Goal: Task Accomplishment & Management: Manage account settings

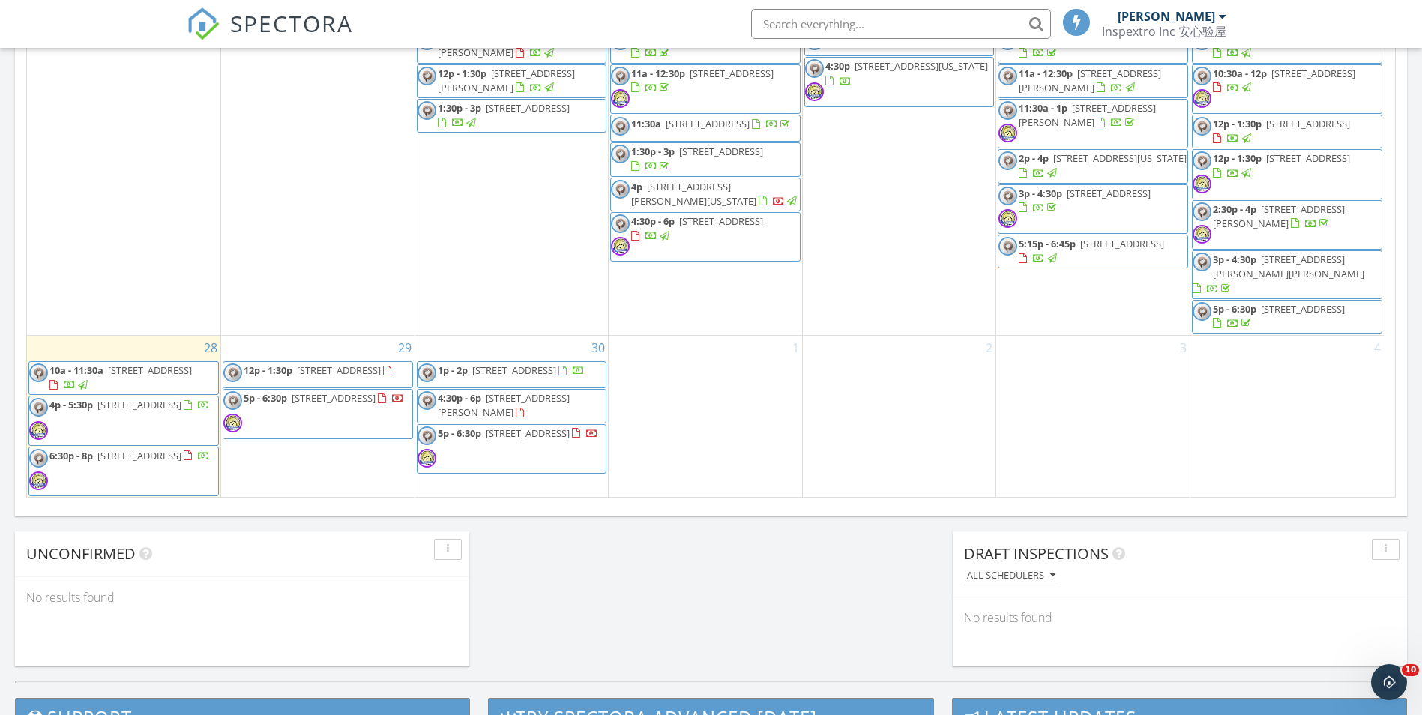
scroll to position [859, 0]
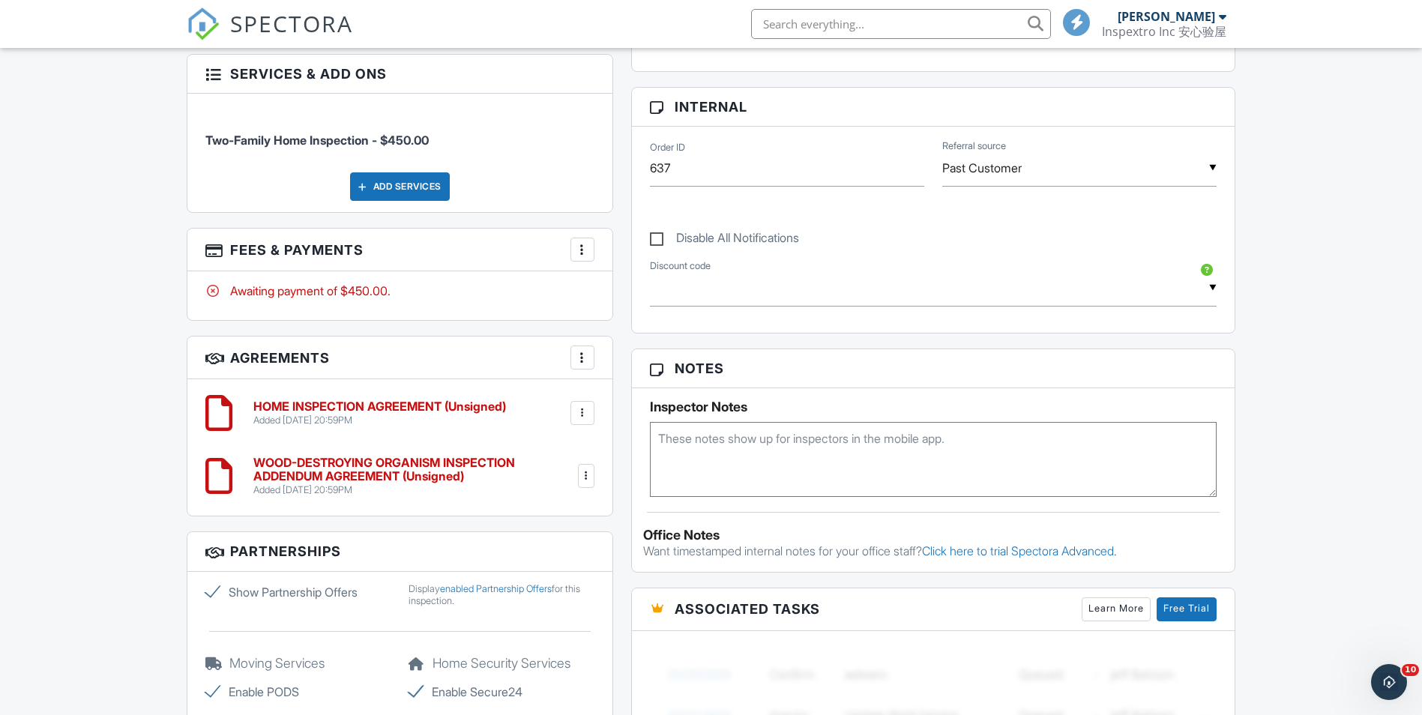
scroll to position [750, 0]
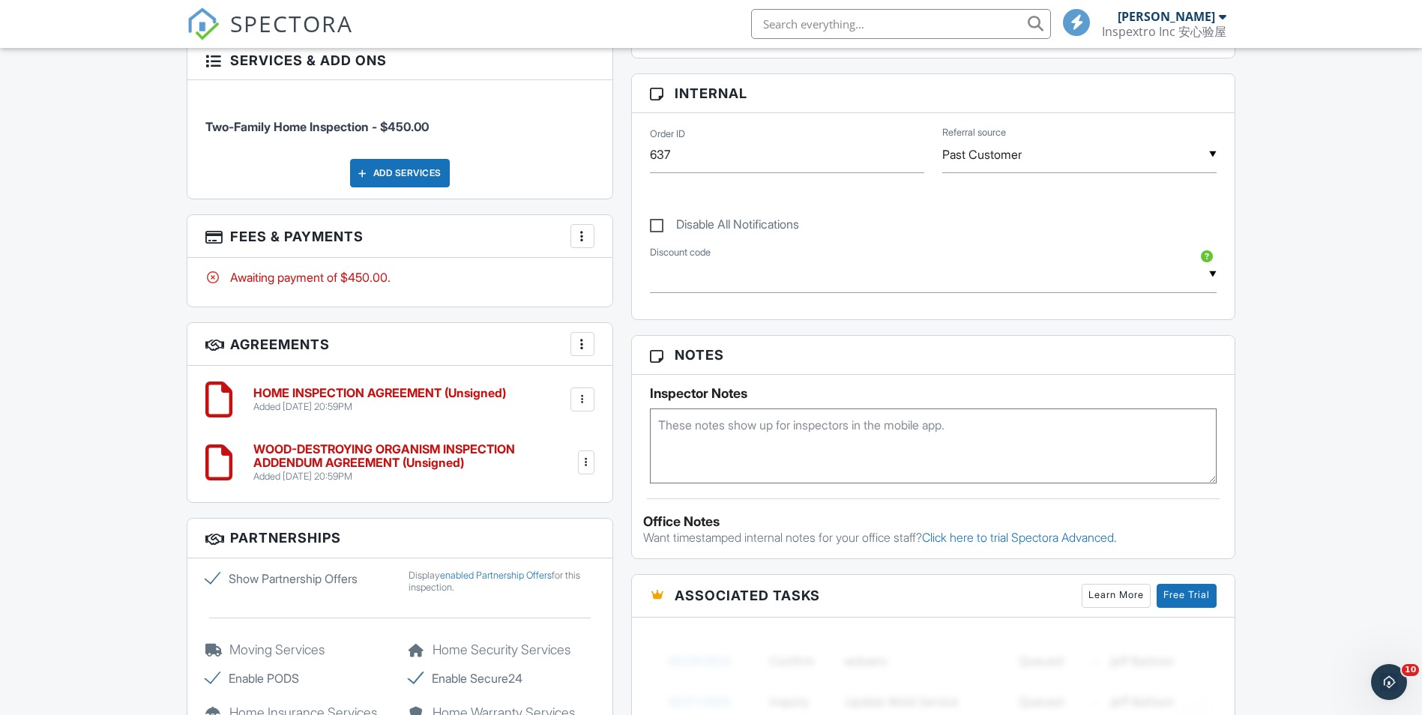
click at [799, 445] on textarea at bounding box center [934, 446] width 568 height 75
paste textarea "Client booked inspection directly. This client is not referred by a real estate…"
type textarea "Client booked inspection directly. This client is not referred by a real estate…"
click at [1332, 431] on div "Dashboard Templates Contacts Metrics Automations Inspections Settings Support C…" at bounding box center [711, 287] width 1422 height 1978
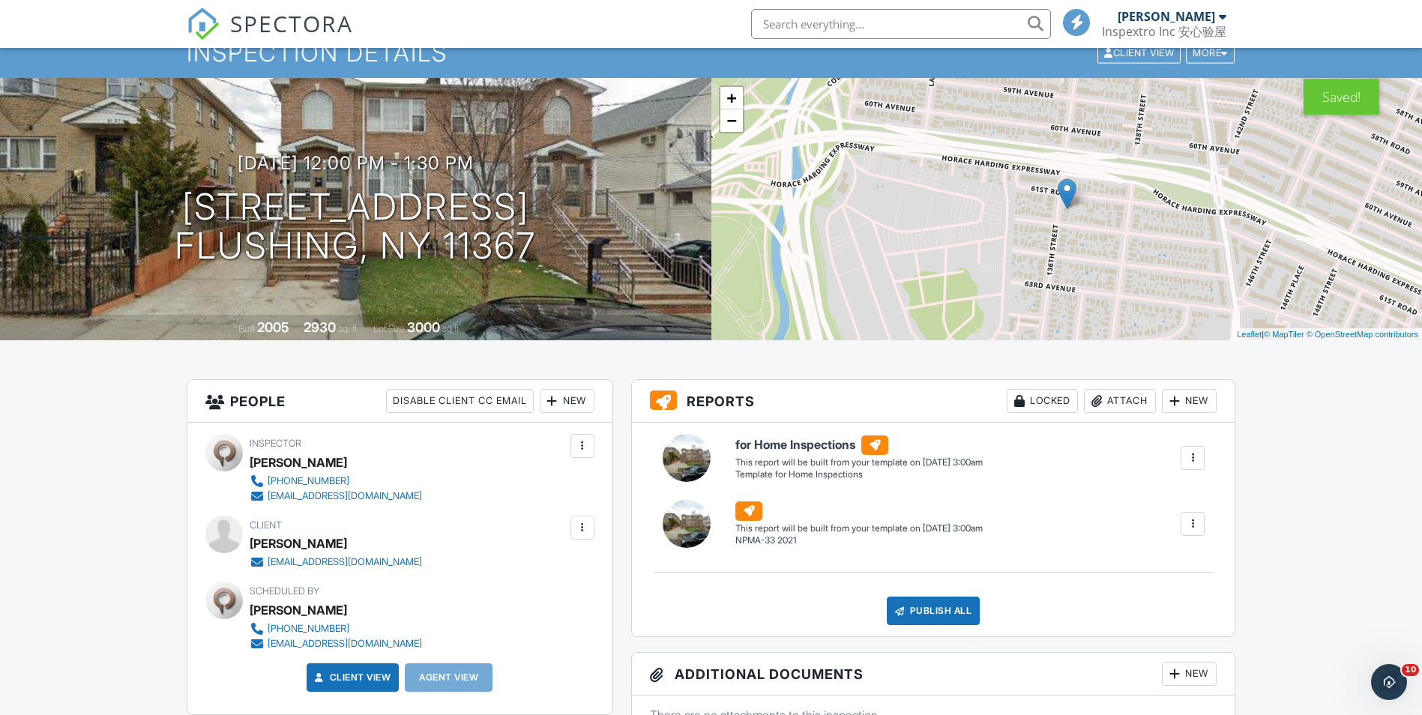
scroll to position [0, 0]
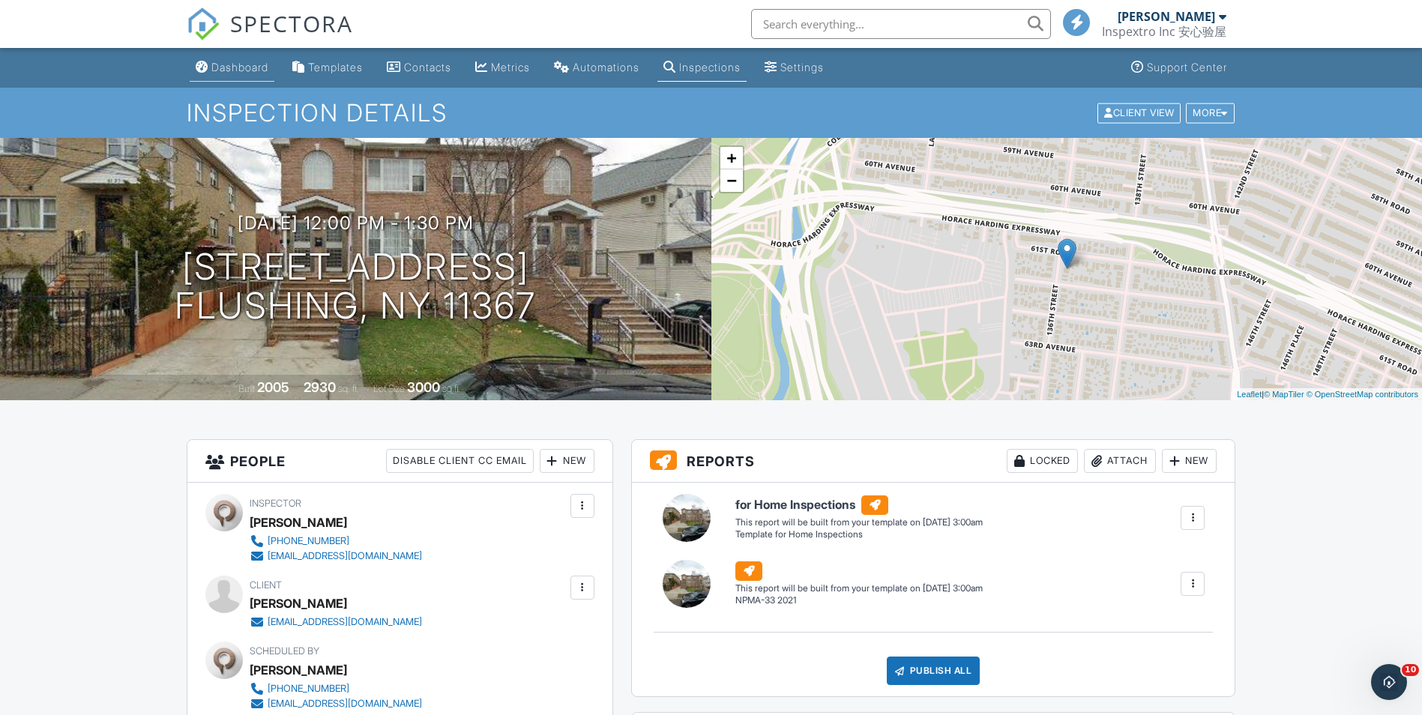
click at [250, 67] on div "Dashboard" at bounding box center [239, 67] width 57 height 13
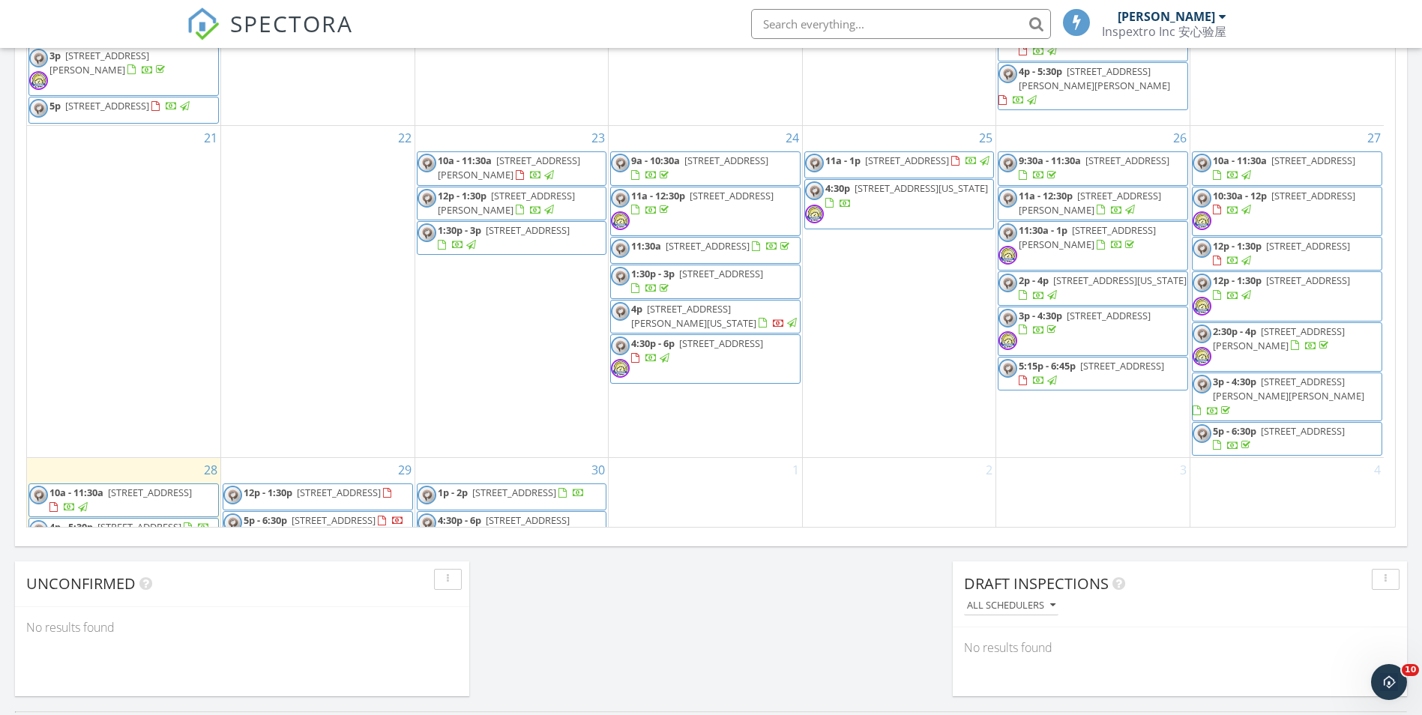
scroll to position [731, 0]
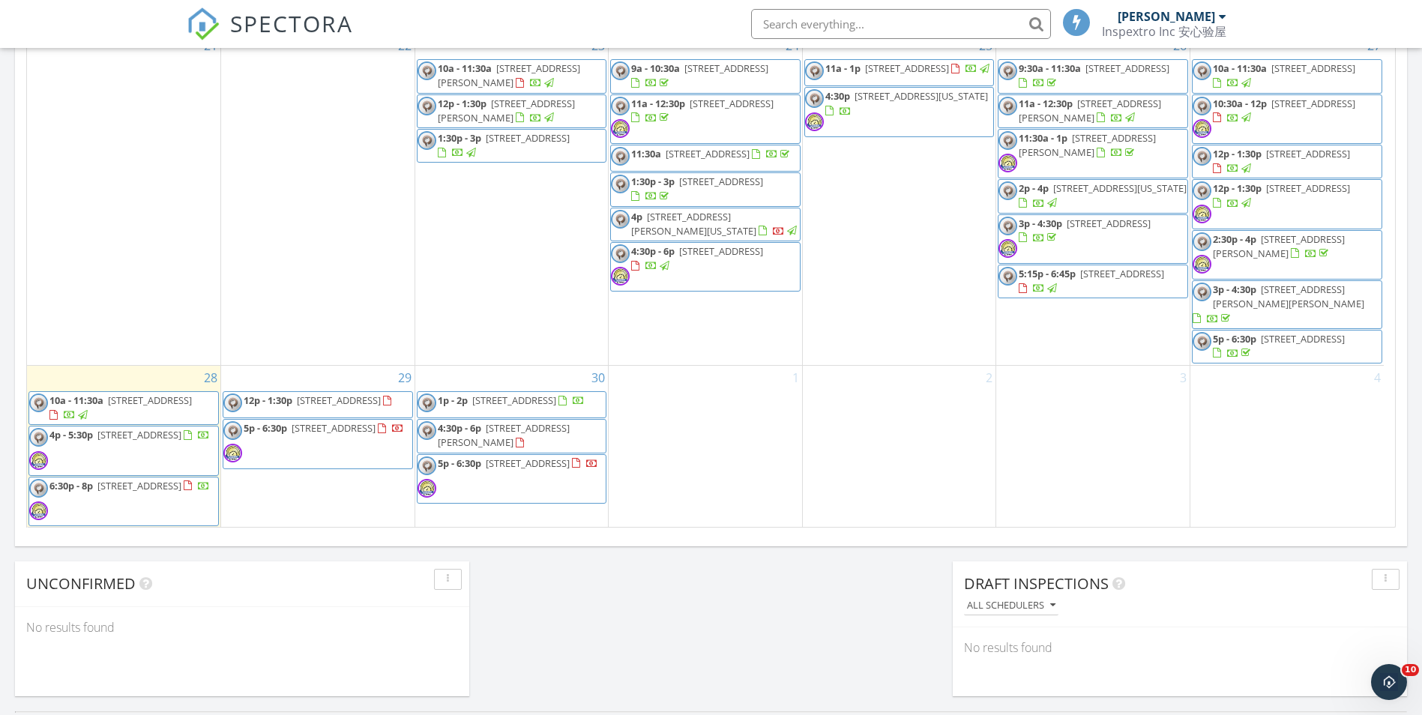
click at [336, 403] on span "61-31 136th St, Flushing 11367" at bounding box center [339, 400] width 84 height 13
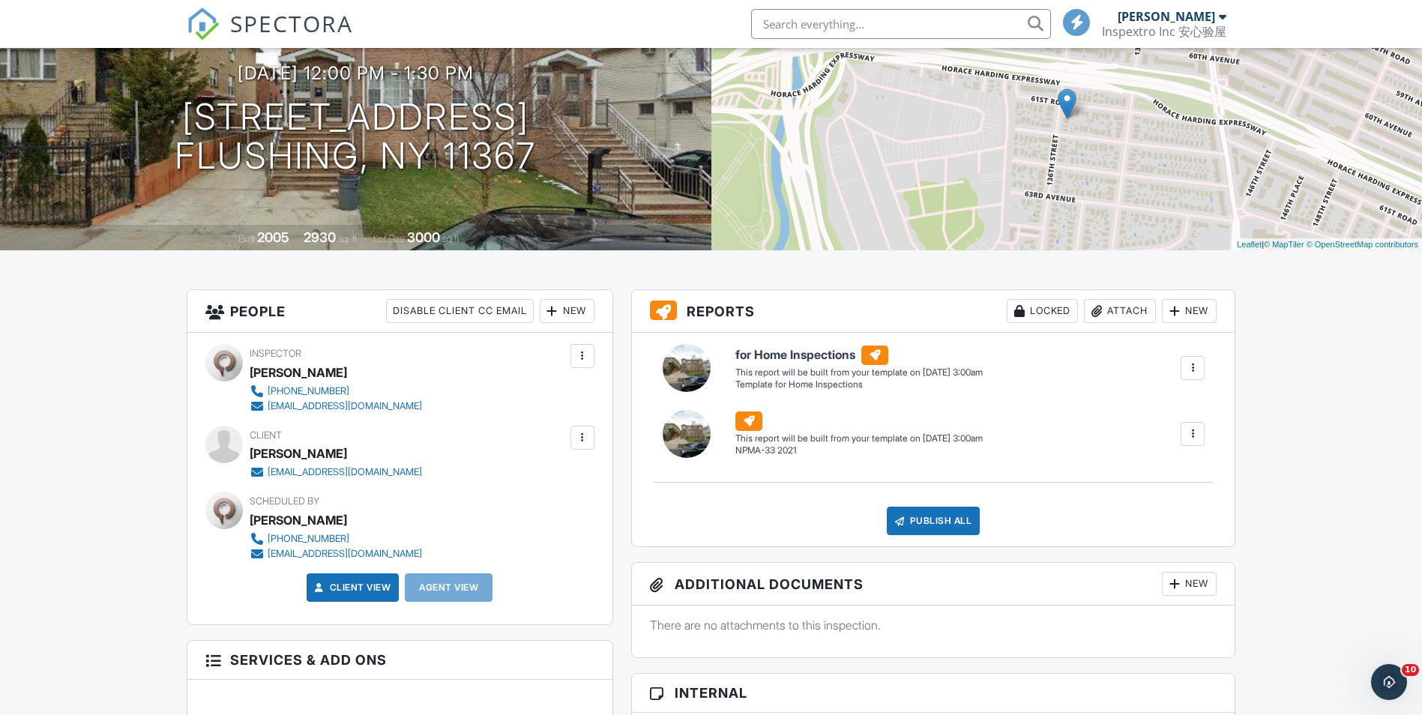
click at [574, 304] on div "New" at bounding box center [567, 311] width 55 height 24
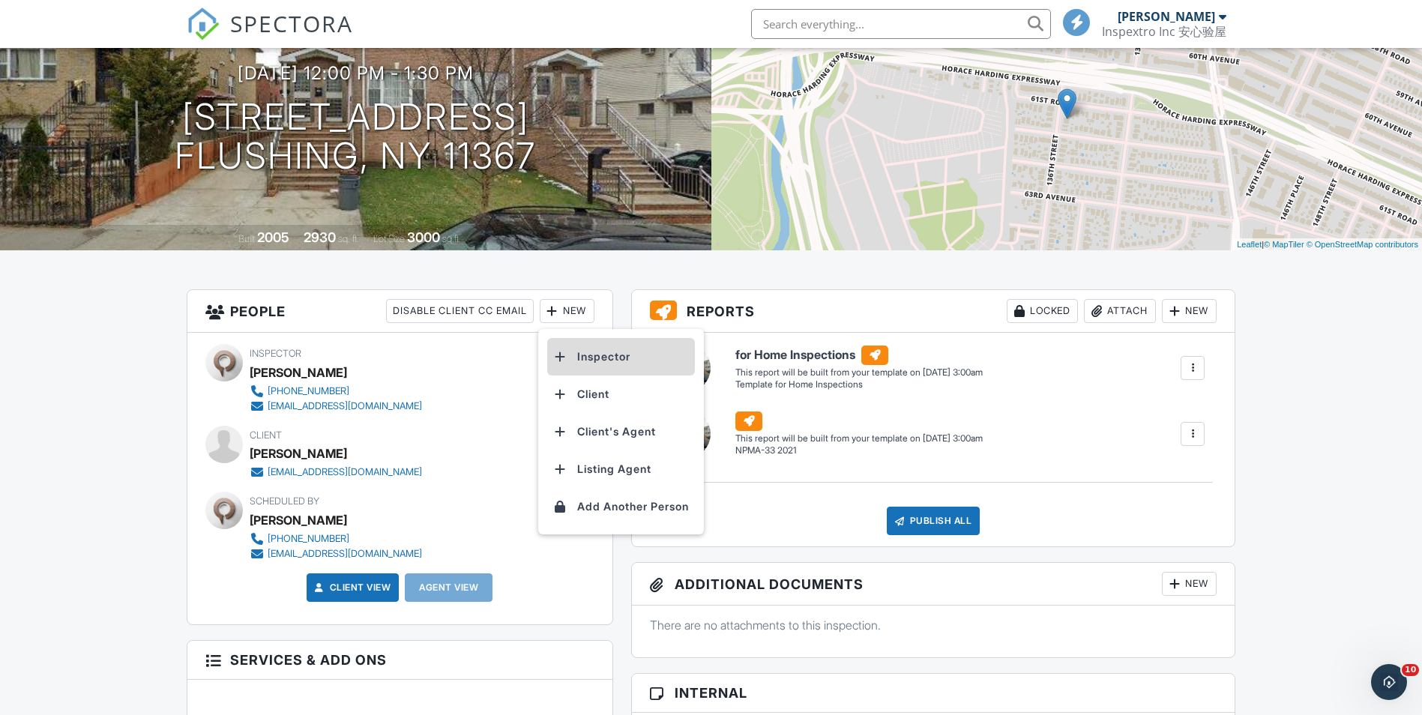
click at [603, 355] on li "Inspector" at bounding box center [621, 356] width 148 height 37
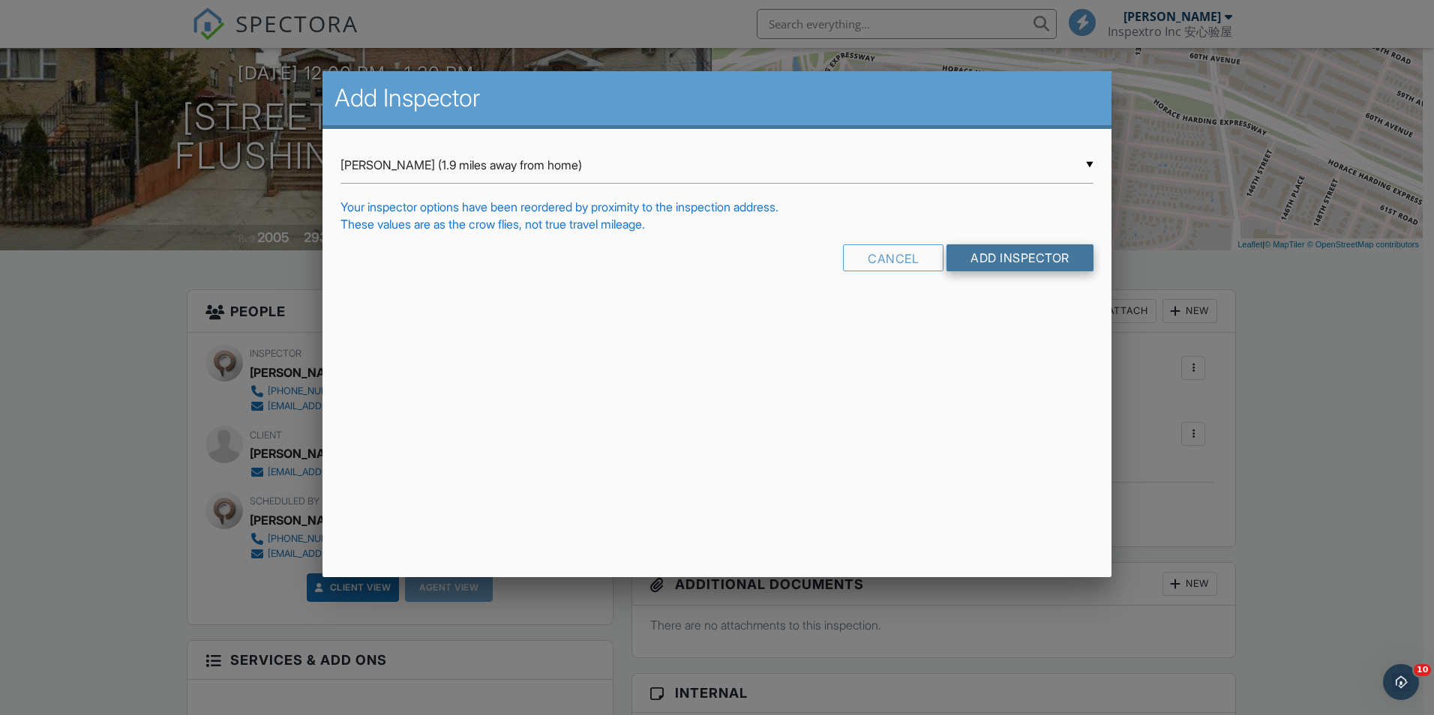
click at [1023, 254] on input "Add Inspector" at bounding box center [1019, 257] width 147 height 27
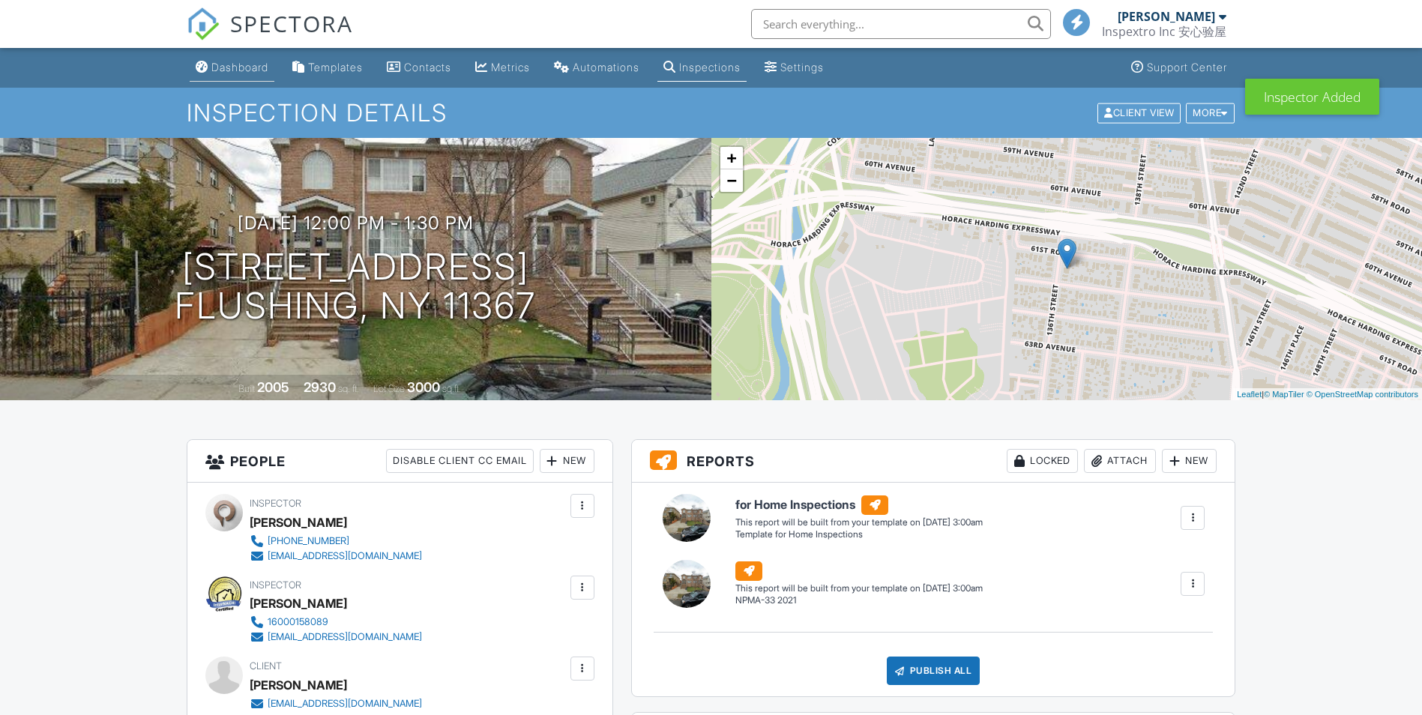
click at [244, 67] on div "Dashboard" at bounding box center [239, 67] width 57 height 13
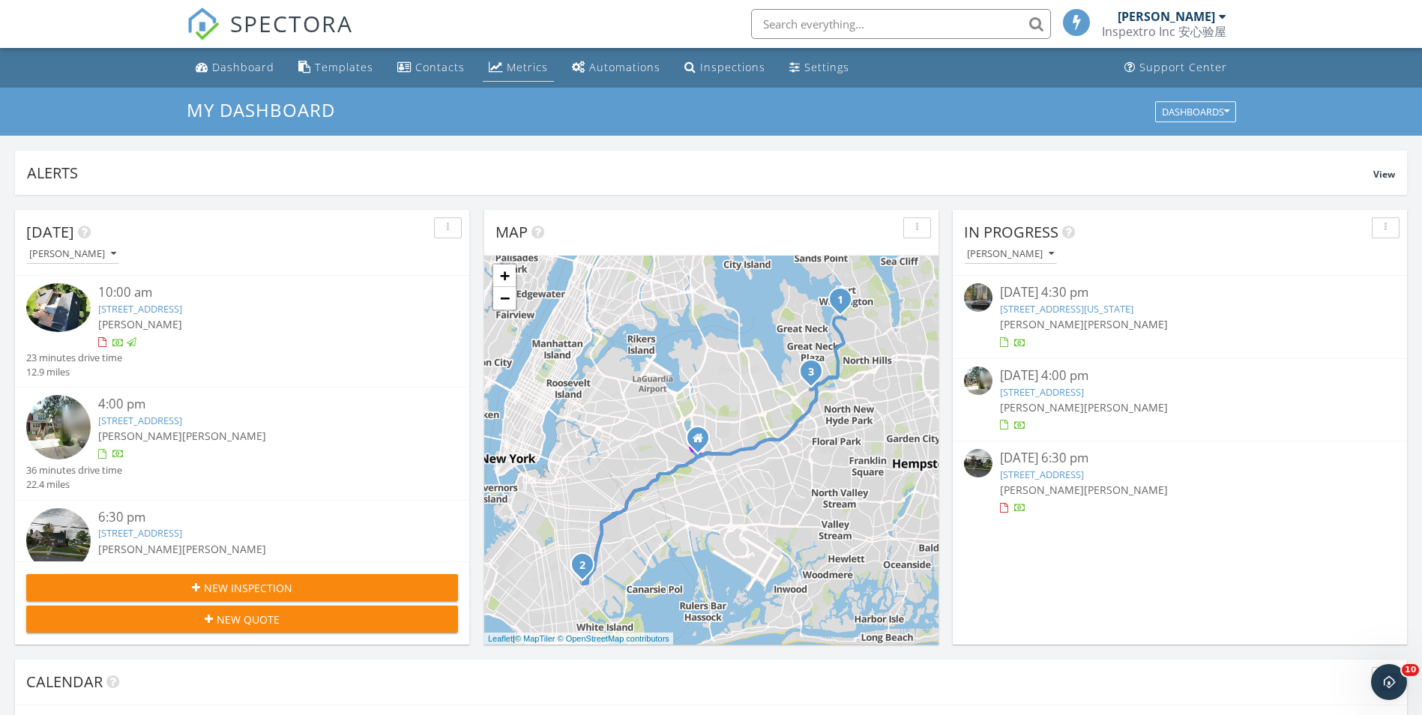
click at [510, 59] on link "Metrics" at bounding box center [518, 68] width 71 height 28
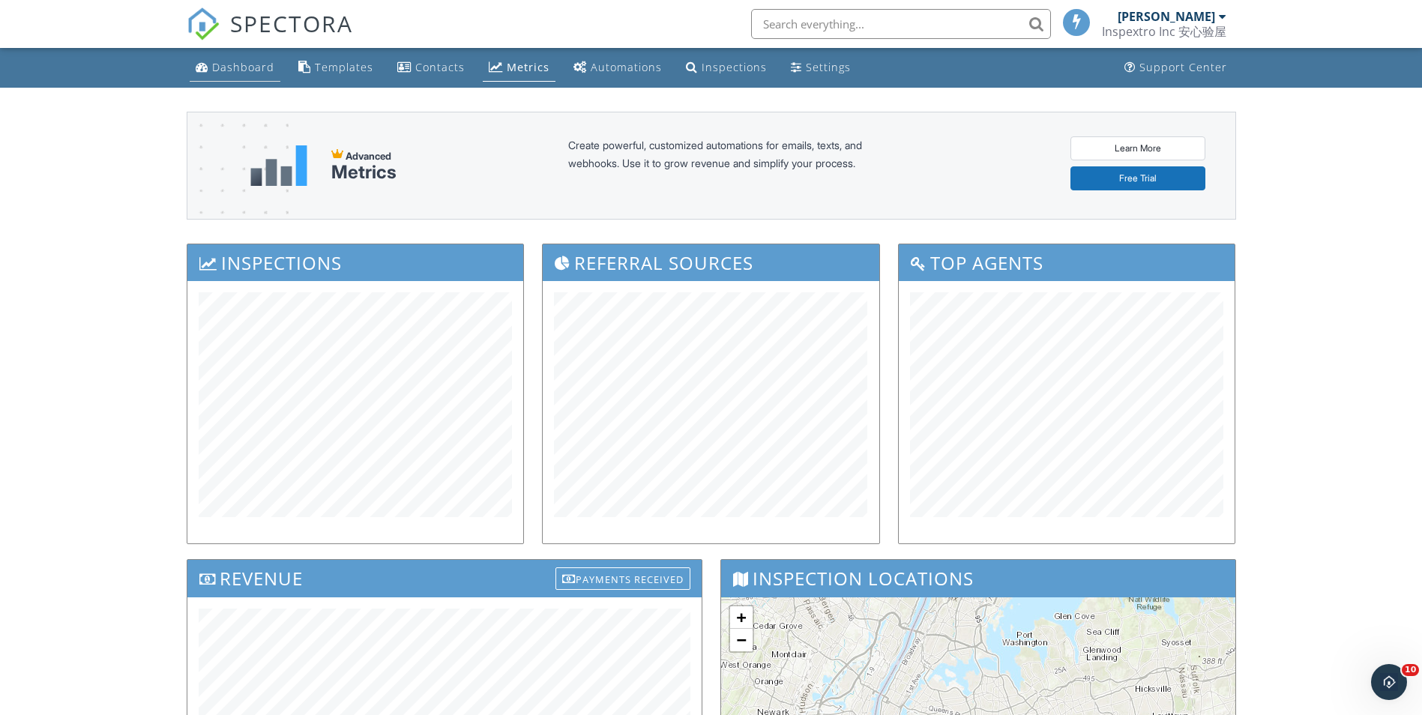
click at [275, 77] on link "Dashboard" at bounding box center [235, 68] width 91 height 28
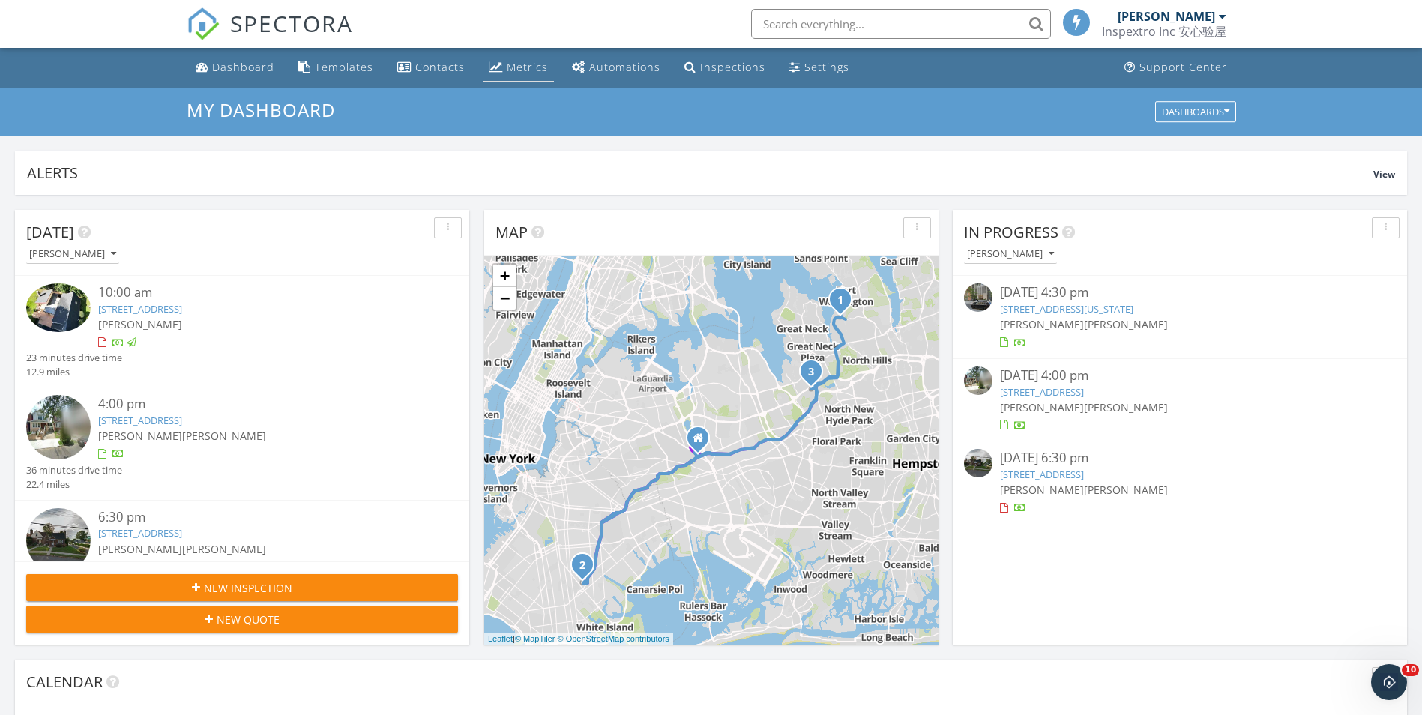
click at [492, 67] on div "Metrics" at bounding box center [496, 67] width 14 height 12
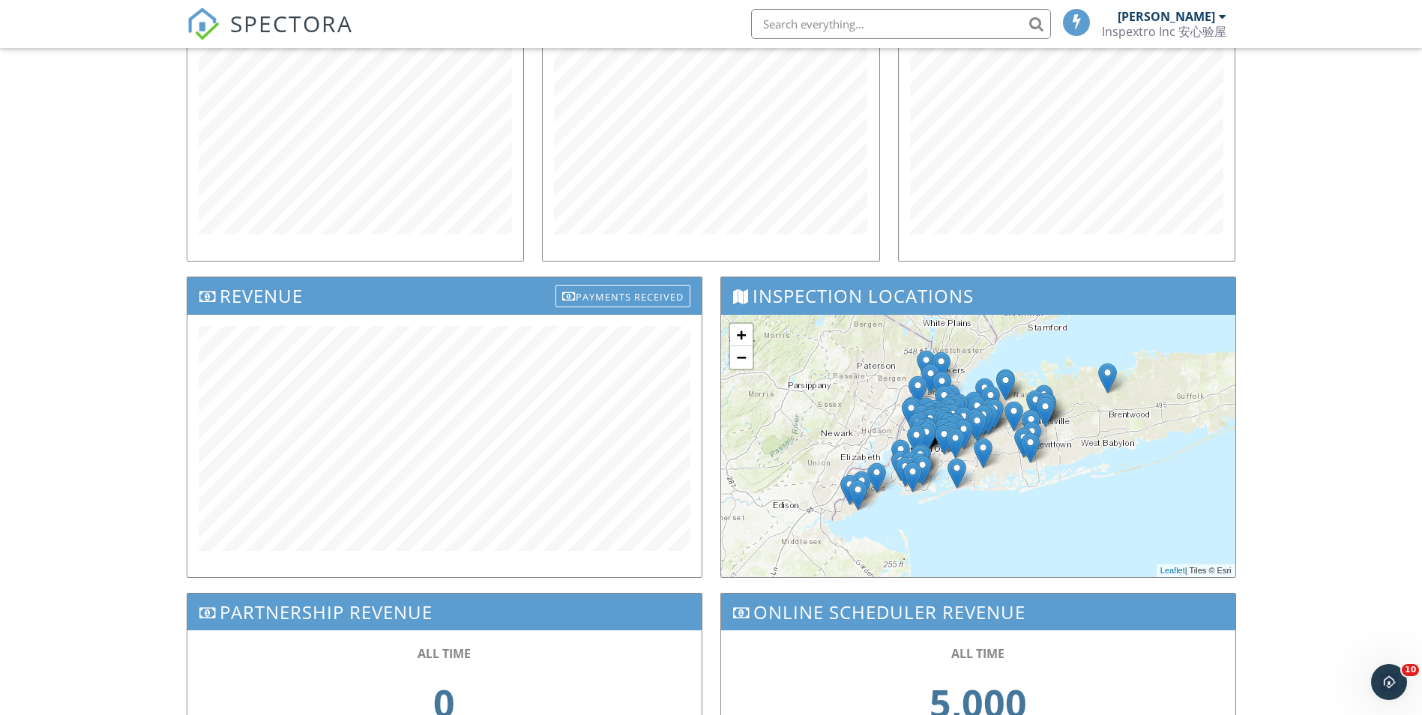
scroll to position [279, 0]
